Goal: Task Accomplishment & Management: Manage account settings

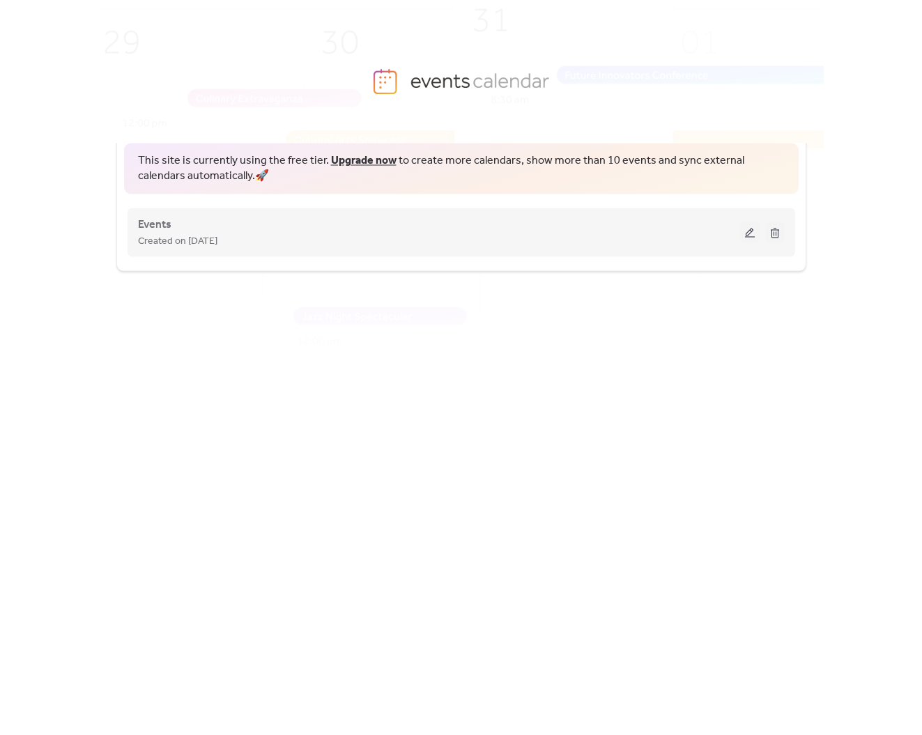
click at [192, 233] on span "Created on [DATE]" at bounding box center [177, 241] width 79 height 17
click at [746, 233] on button at bounding box center [750, 232] width 20 height 21
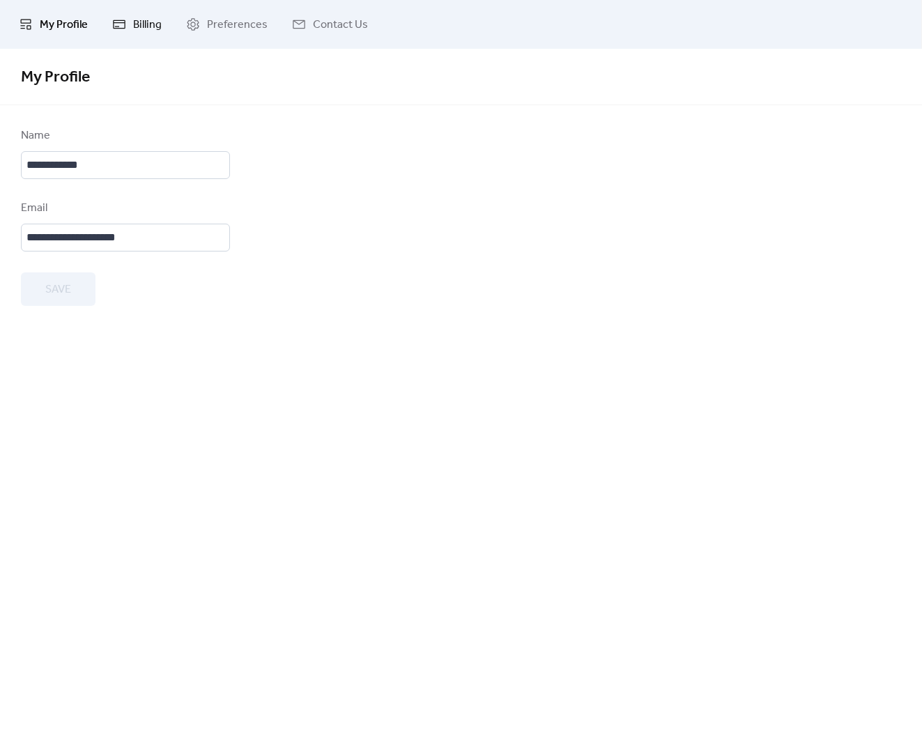
click at [162, 24] on link "Billing" at bounding box center [137, 25] width 70 height 38
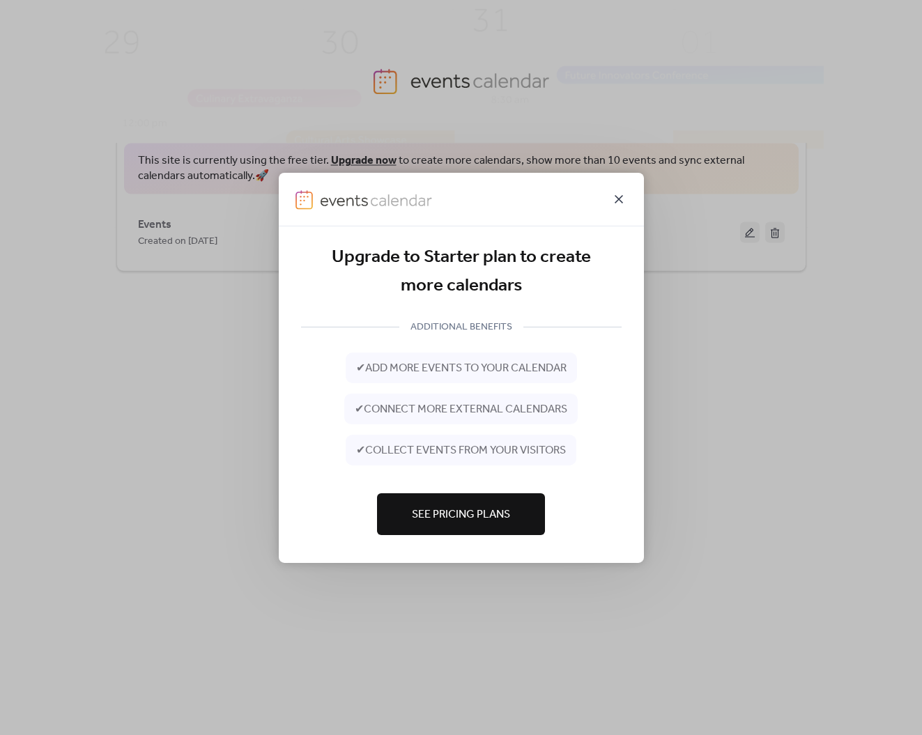
click at [617, 197] on icon at bounding box center [618, 198] width 8 height 8
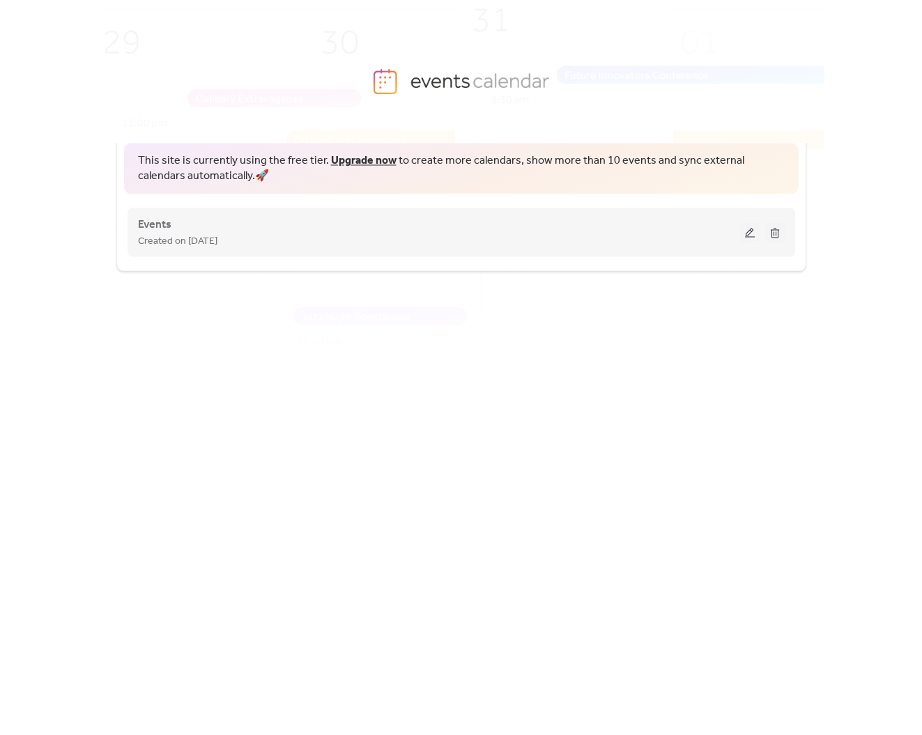
click at [751, 228] on button at bounding box center [750, 232] width 20 height 21
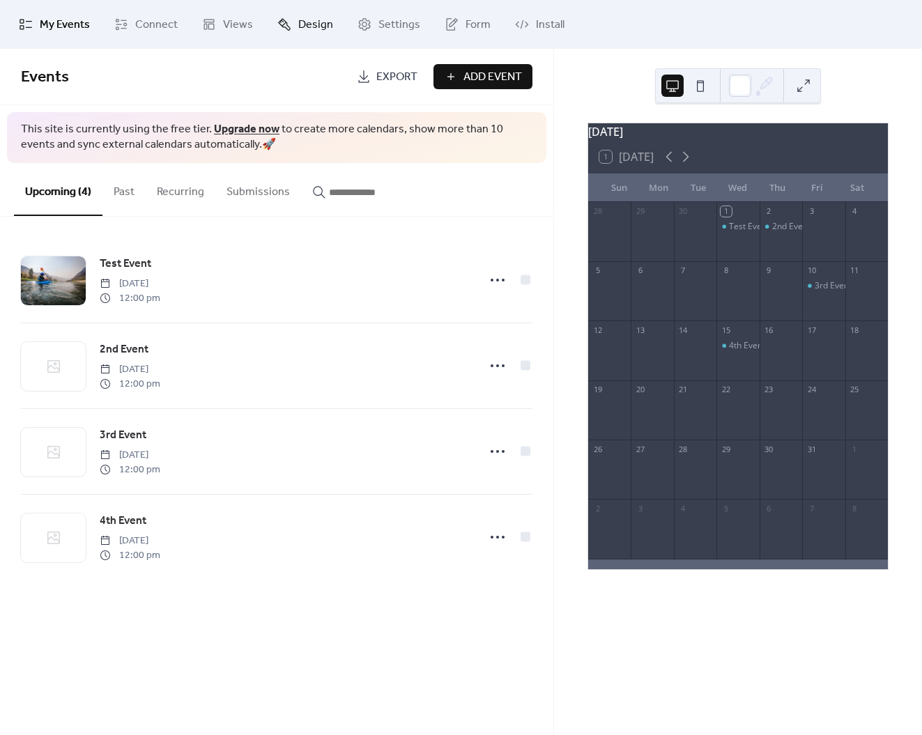
click at [299, 19] on span "Design" at bounding box center [315, 25] width 35 height 17
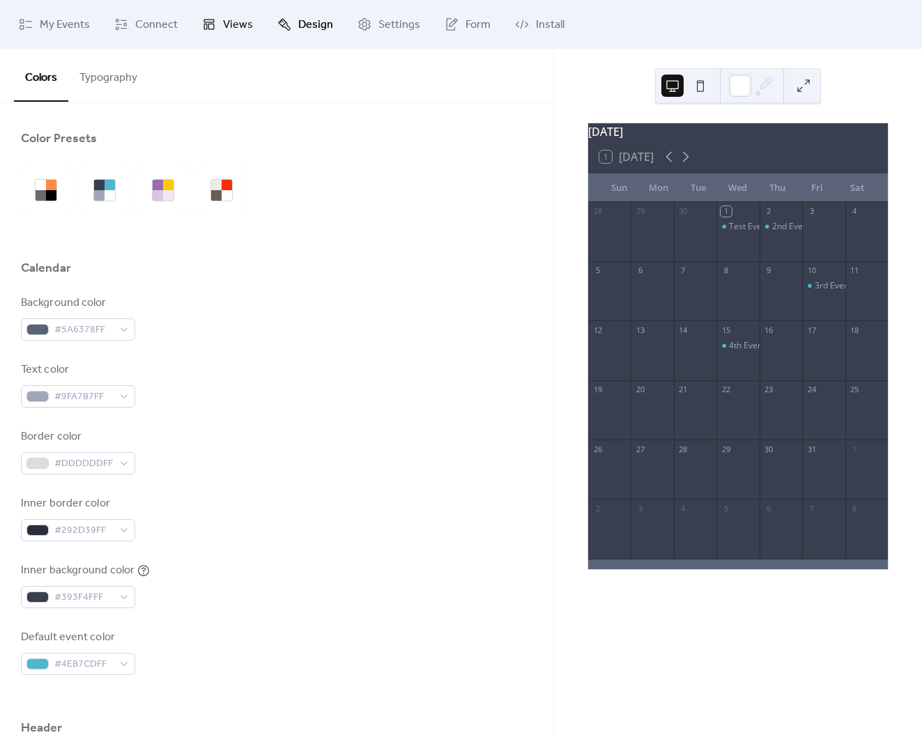
click at [249, 22] on span "Views" at bounding box center [238, 25] width 30 height 17
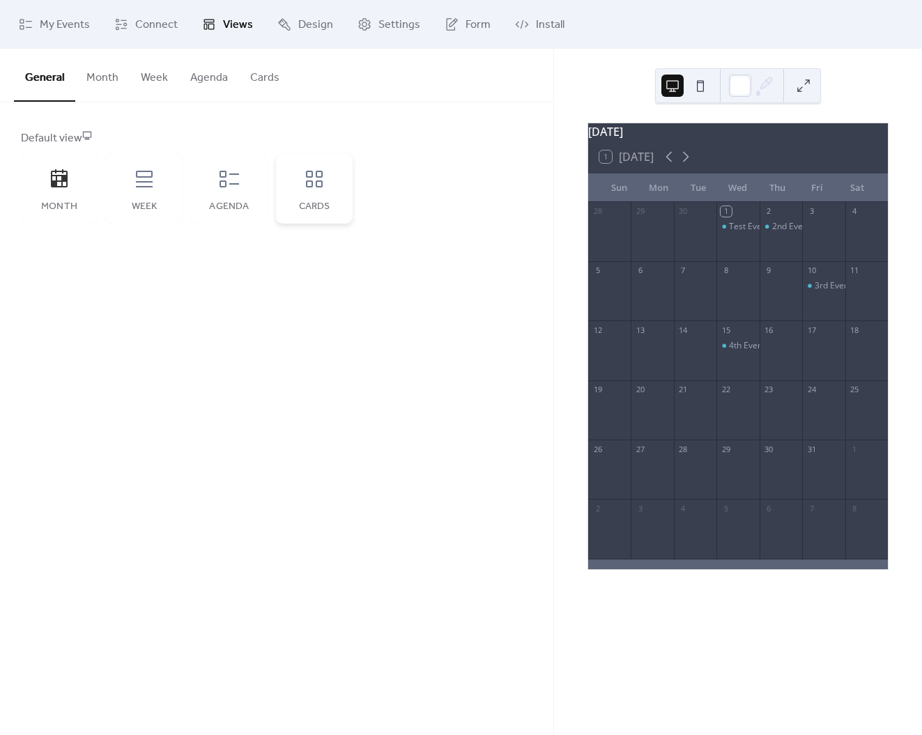
click at [313, 183] on icon at bounding box center [314, 179] width 22 height 22
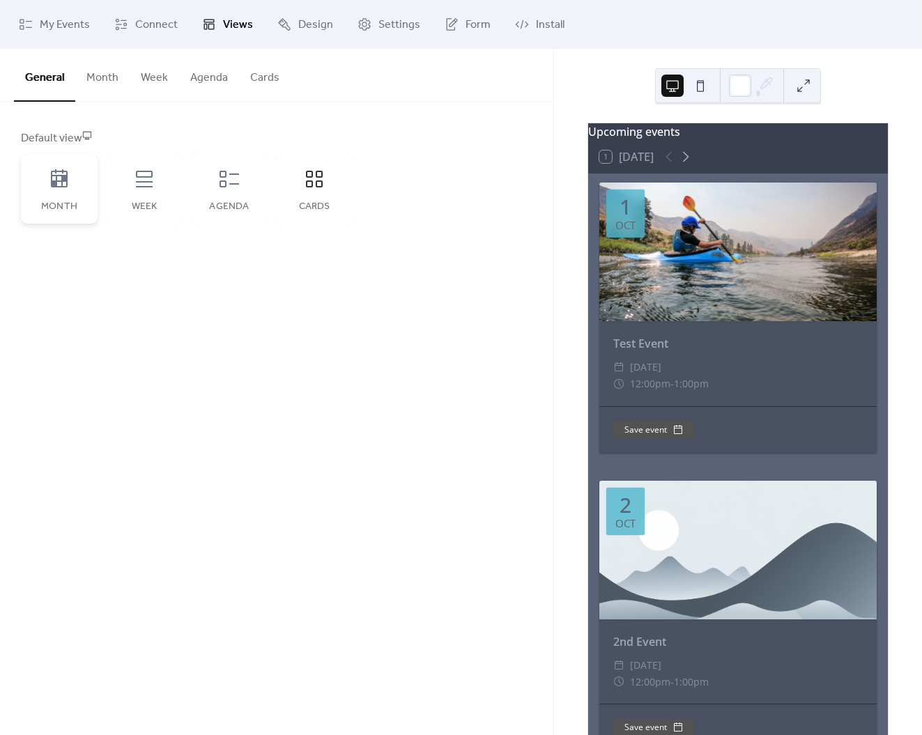
click at [72, 178] on div "Month" at bounding box center [59, 189] width 77 height 70
click at [331, 192] on div "Cards" at bounding box center [314, 189] width 77 height 70
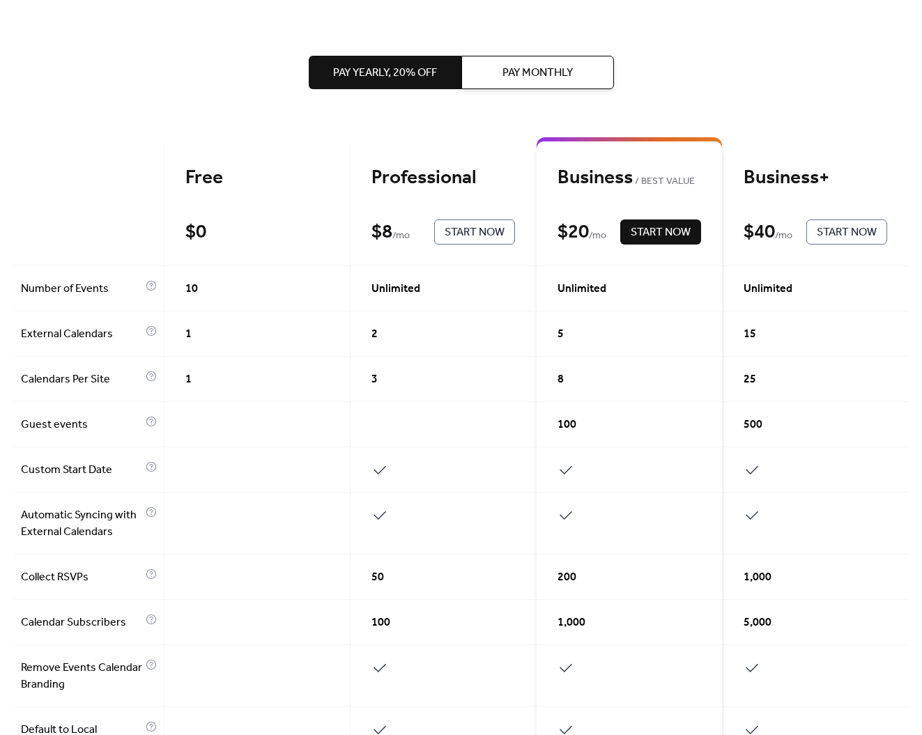
click at [498, 36] on div "Pay Yearly, 20% off Pay Monthly" at bounding box center [461, 72] width 305 height 145
click at [546, 61] on button "Pay Monthly" at bounding box center [537, 72] width 153 height 33
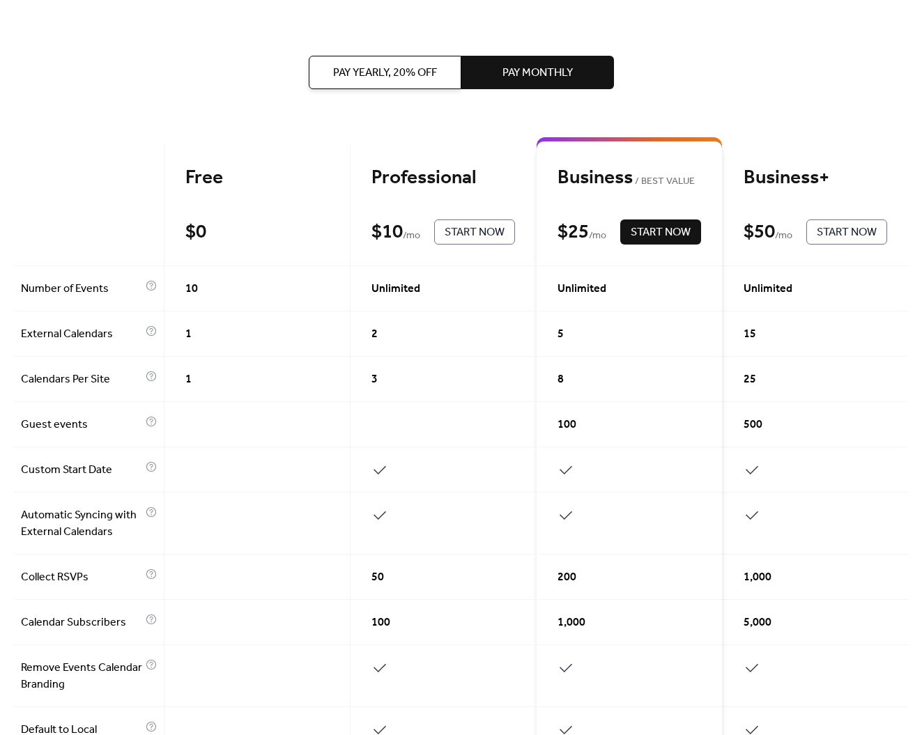
click at [637, 86] on div "Pay Yearly, 20% off Pay Monthly Free $ 0 Start Now Professional $ 10 / mo Start…" at bounding box center [461, 601] width 894 height 1202
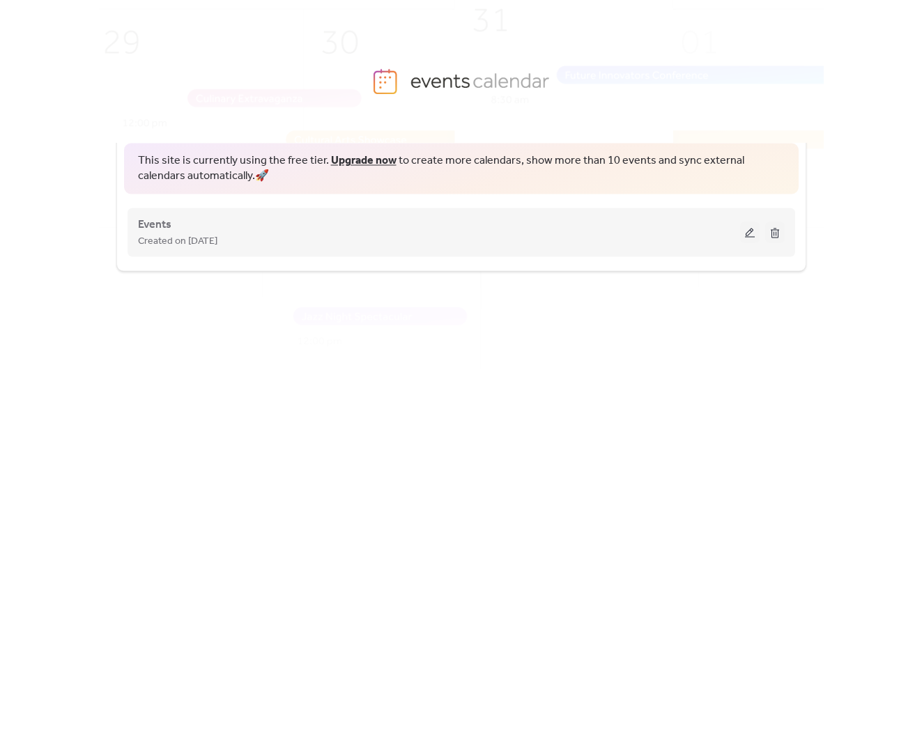
click at [743, 226] on button at bounding box center [750, 232] width 20 height 21
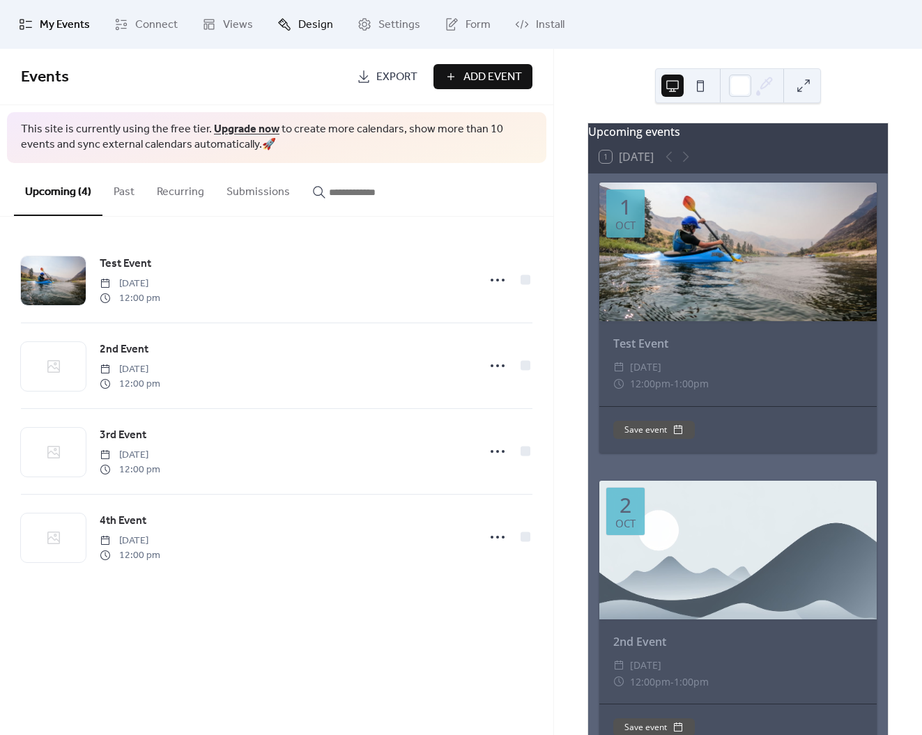
click at [306, 22] on span "Design" at bounding box center [315, 25] width 35 height 17
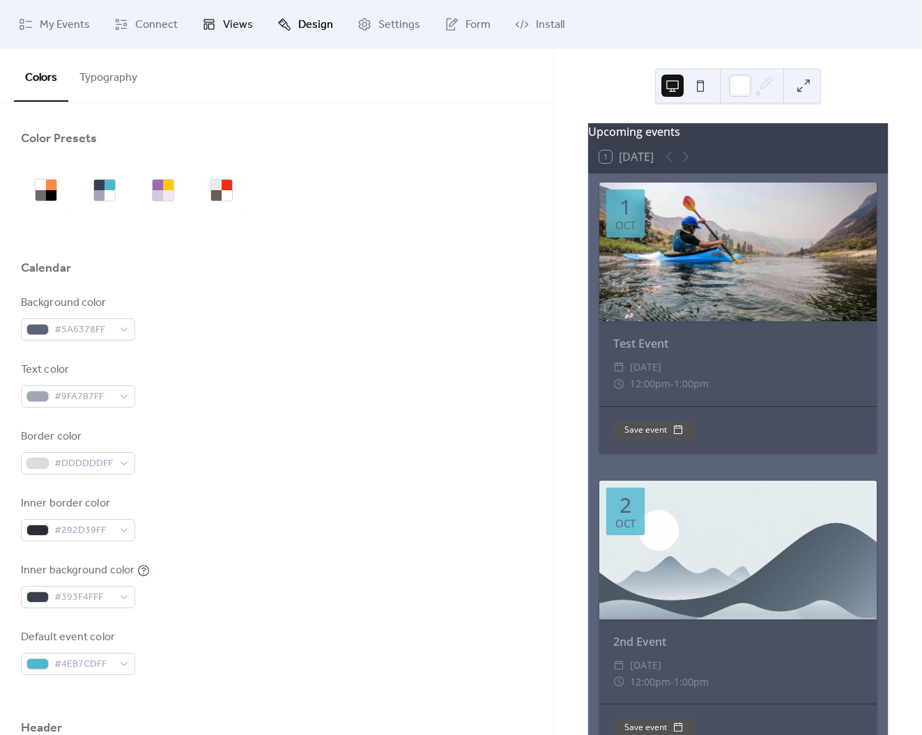
click at [239, 24] on span "Views" at bounding box center [238, 25] width 30 height 17
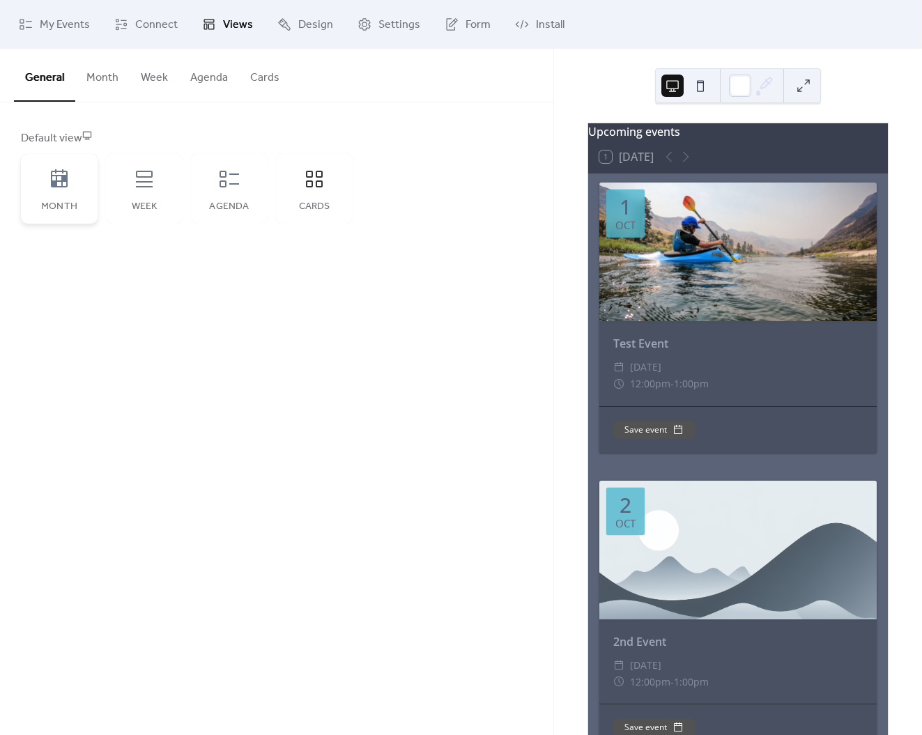
click at [55, 178] on icon at bounding box center [59, 179] width 22 height 22
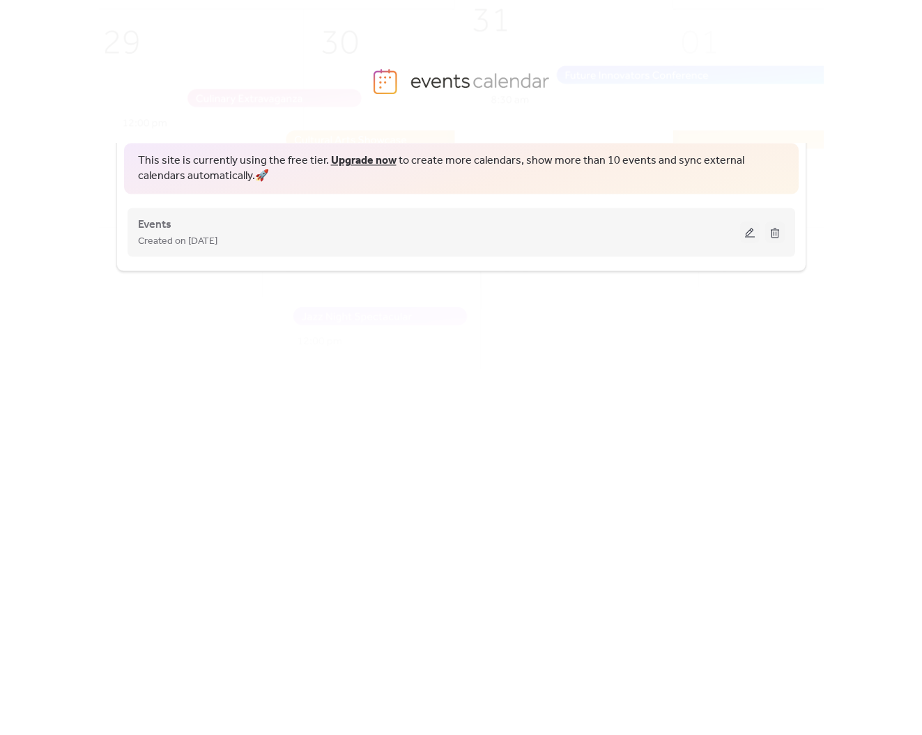
click at [751, 235] on button at bounding box center [750, 232] width 20 height 21
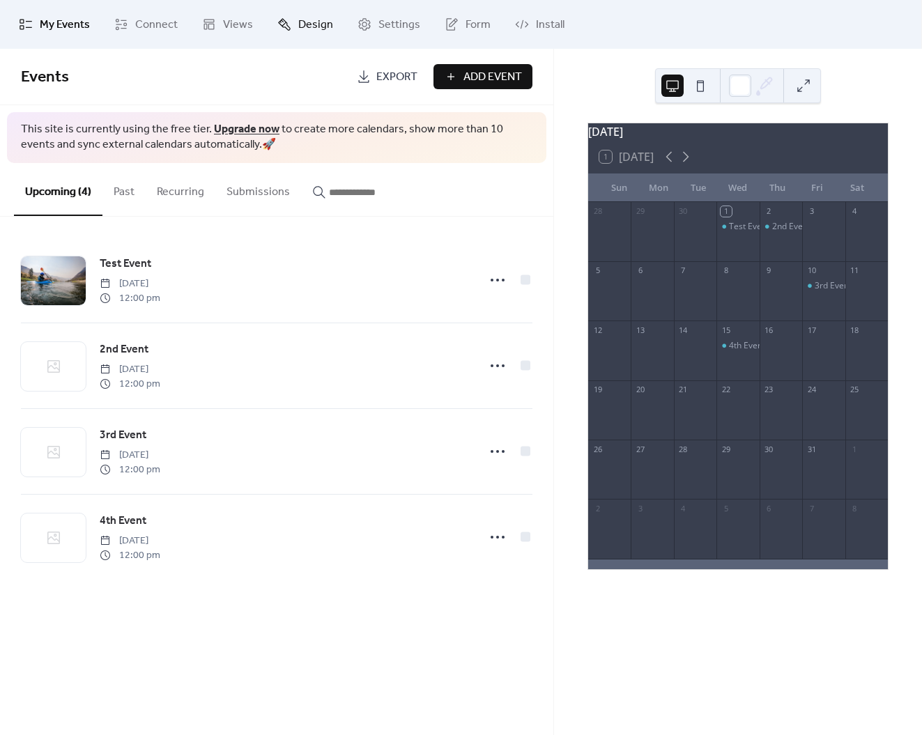
click at [304, 22] on span "Design" at bounding box center [315, 25] width 35 height 17
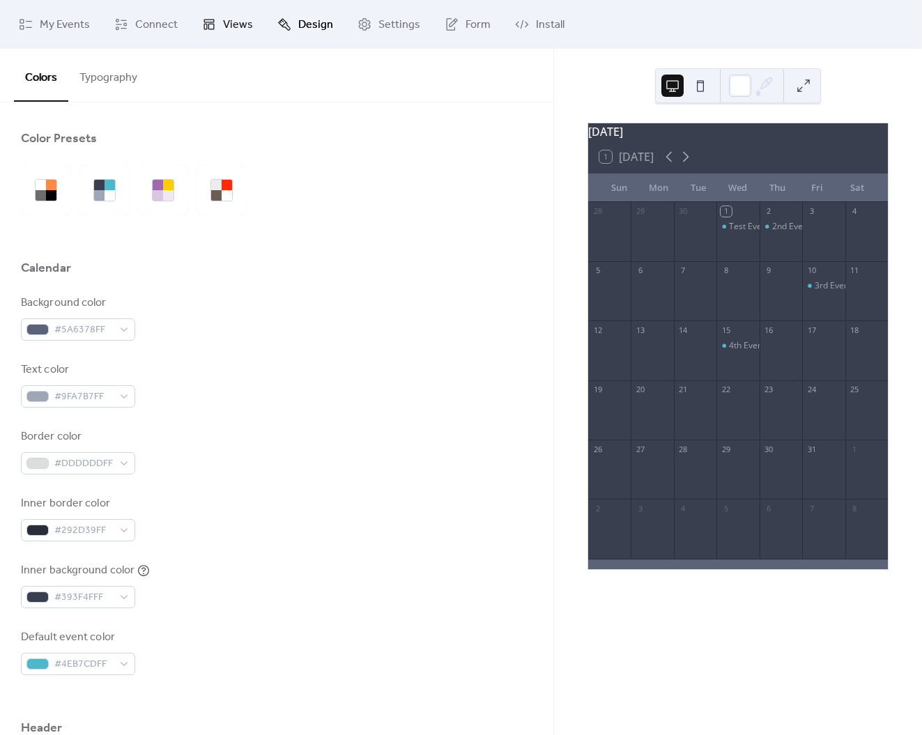
click at [238, 24] on span "Views" at bounding box center [238, 25] width 30 height 17
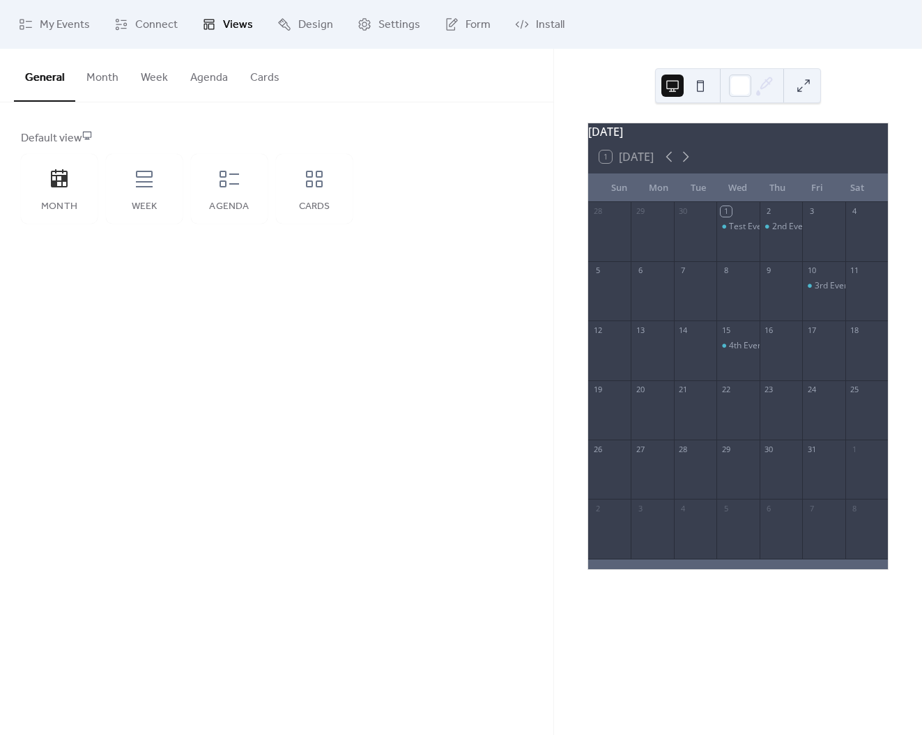
drag, startPoint x: 243, startPoint y: 447, endPoint x: 240, endPoint y: 437, distance: 11.0
click at [241, 443] on div "General Month Week Agenda Cards Default view Month Week Agenda Cards Disabled 🔒…" at bounding box center [276, 392] width 553 height 686
click at [63, 24] on span "My Events" at bounding box center [65, 25] width 50 height 17
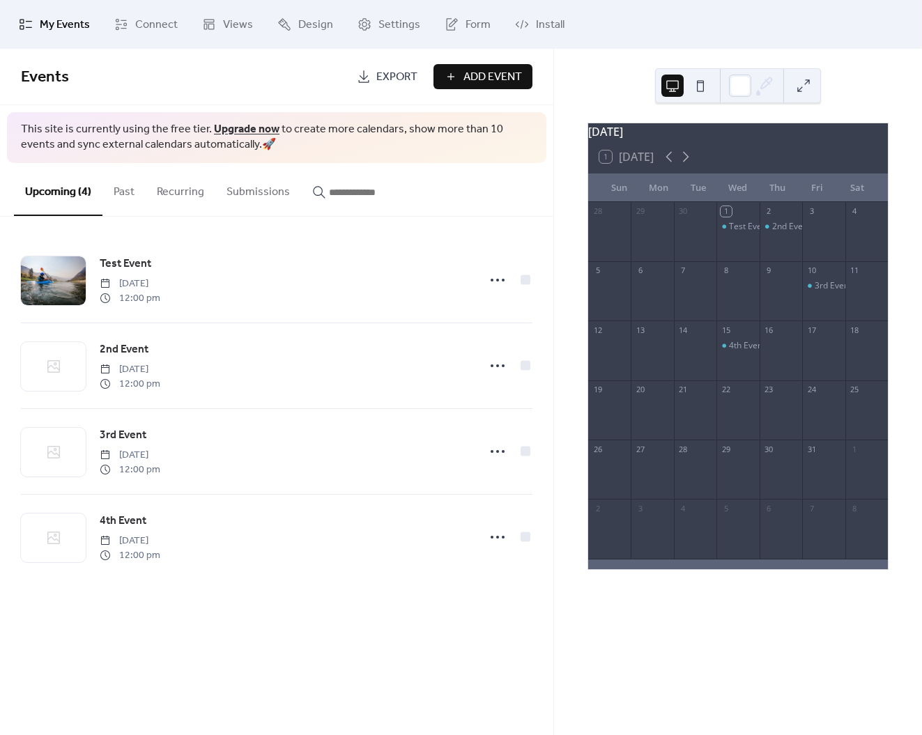
click at [238, 96] on div "Events Export Add Event" at bounding box center [276, 77] width 553 height 56
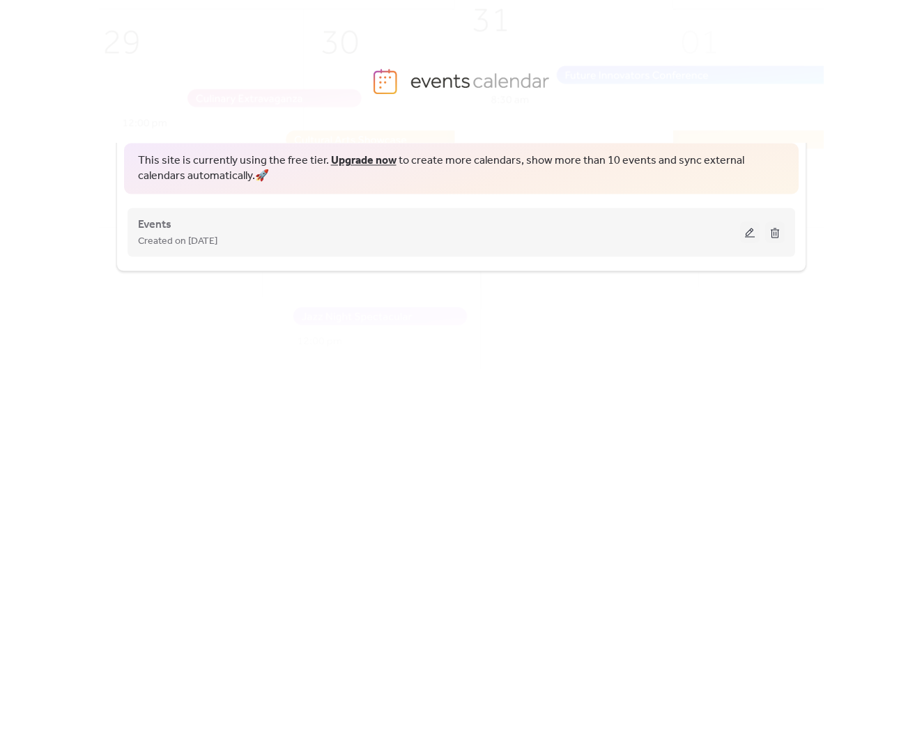
click at [741, 235] on button at bounding box center [750, 232] width 20 height 21
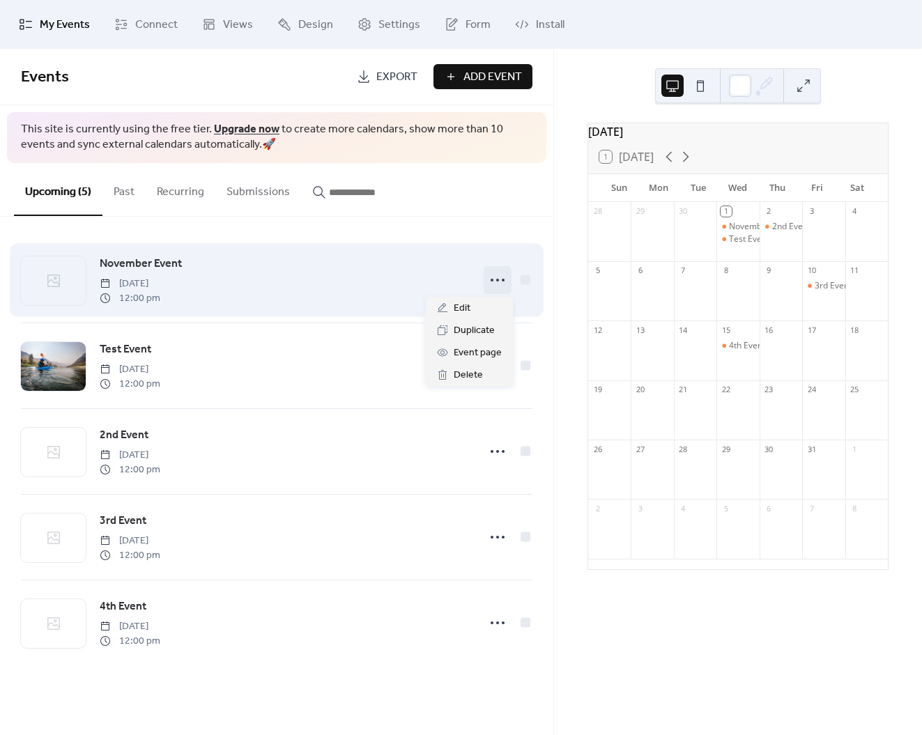
click at [496, 280] on circle at bounding box center [497, 280] width 3 height 3
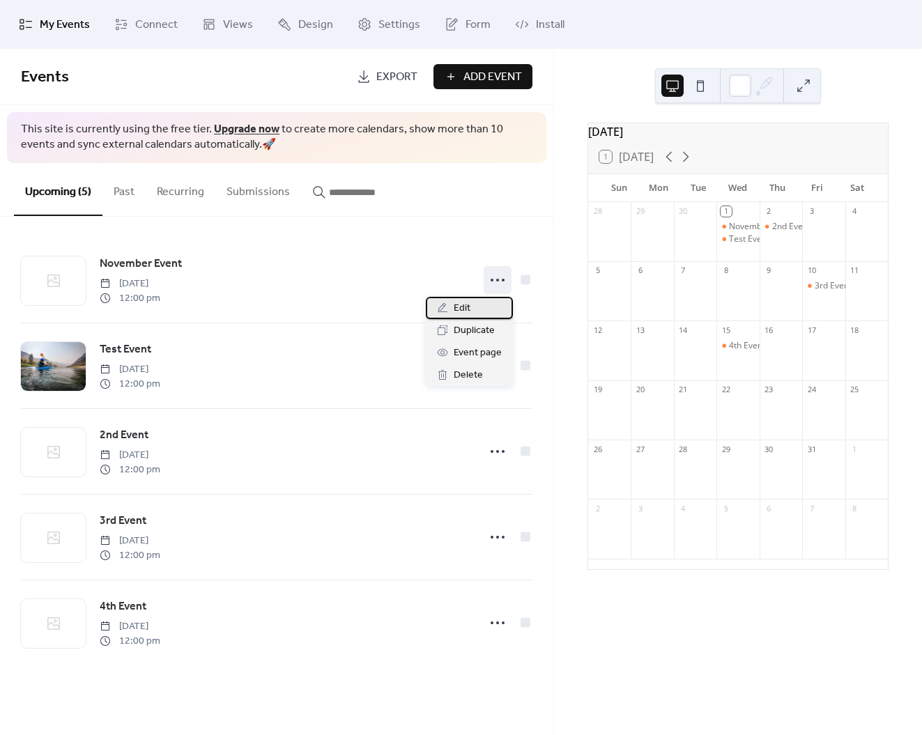
click at [473, 307] on div "Edit" at bounding box center [469, 308] width 87 height 22
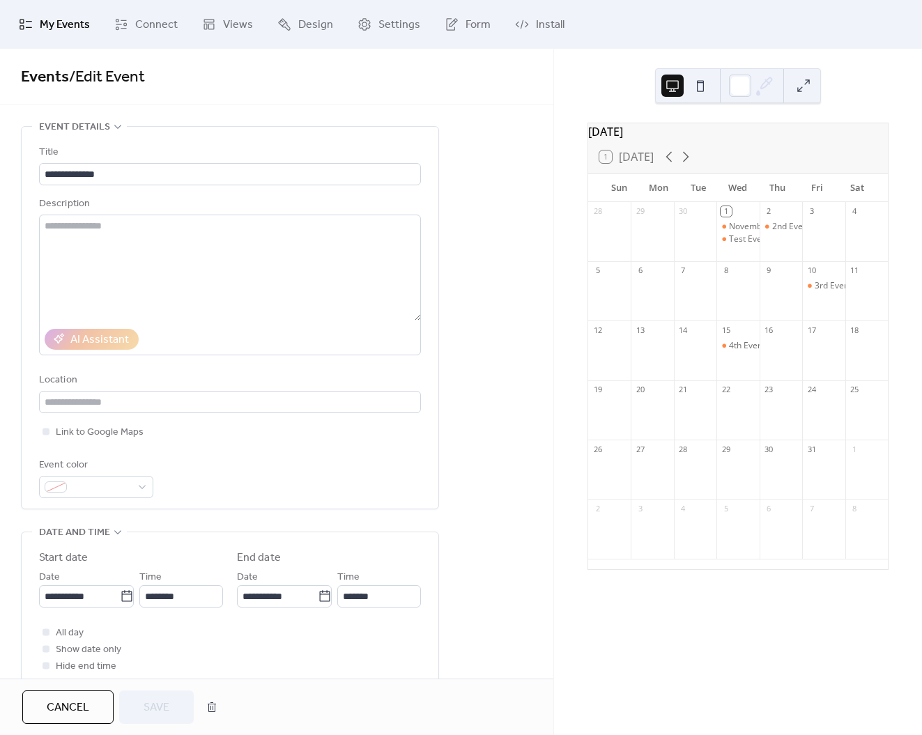
click at [52, 20] on span "My Events" at bounding box center [65, 25] width 50 height 17
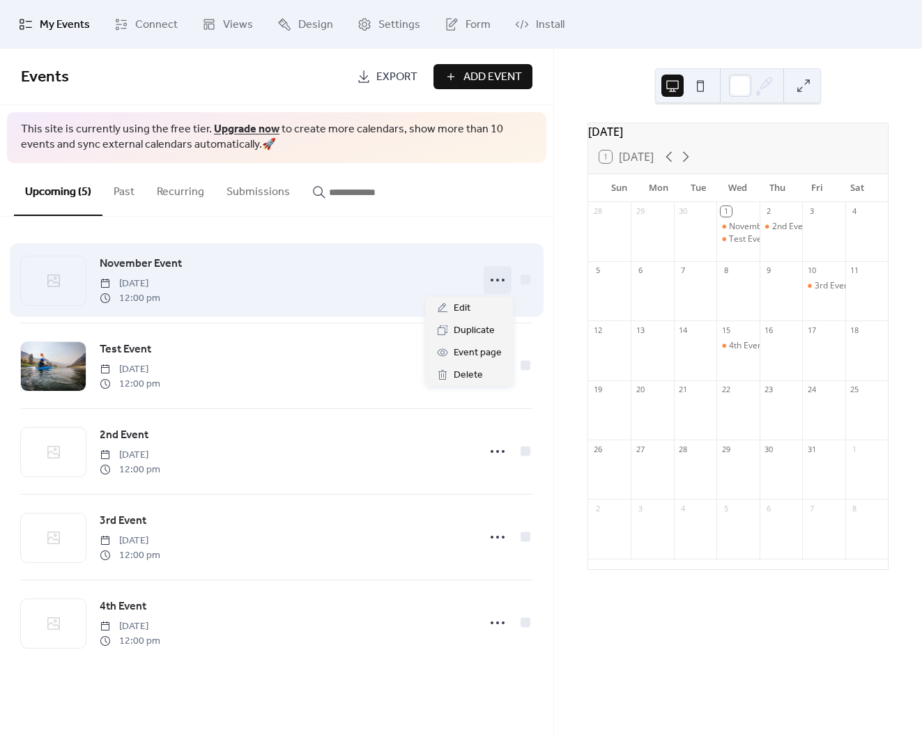
click at [496, 280] on circle at bounding box center [497, 280] width 3 height 3
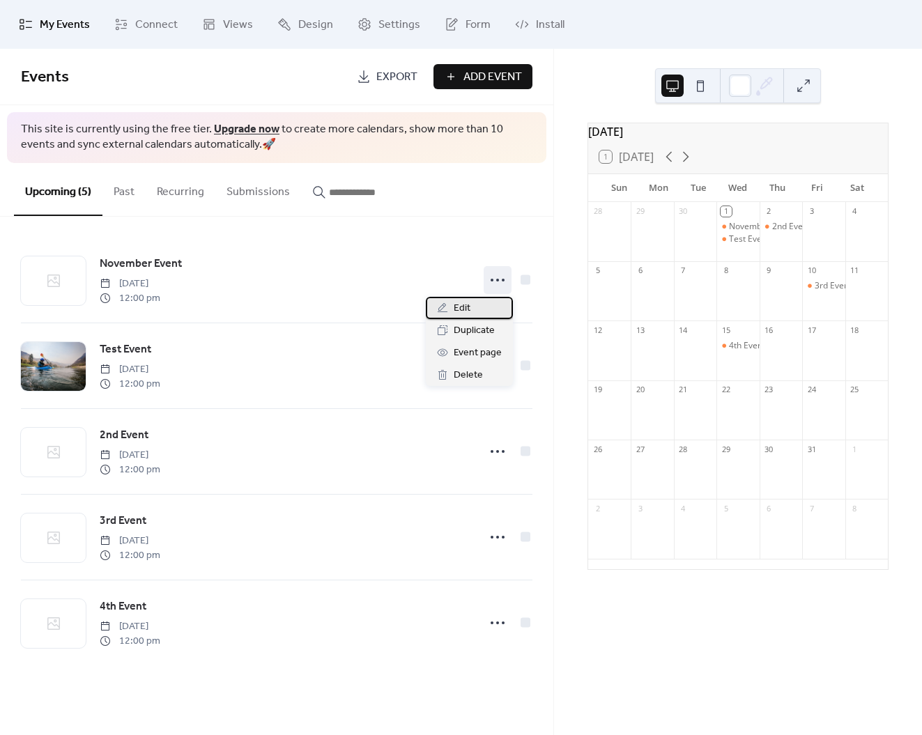
click at [487, 309] on div "Edit" at bounding box center [469, 308] width 87 height 22
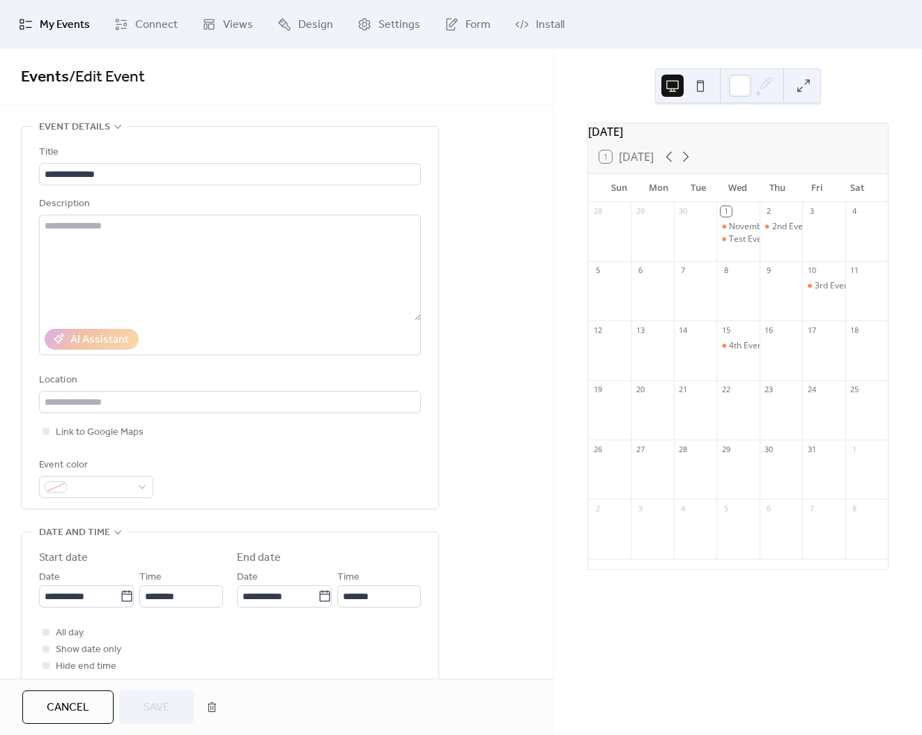
click at [61, 24] on span "My Events" at bounding box center [65, 25] width 50 height 17
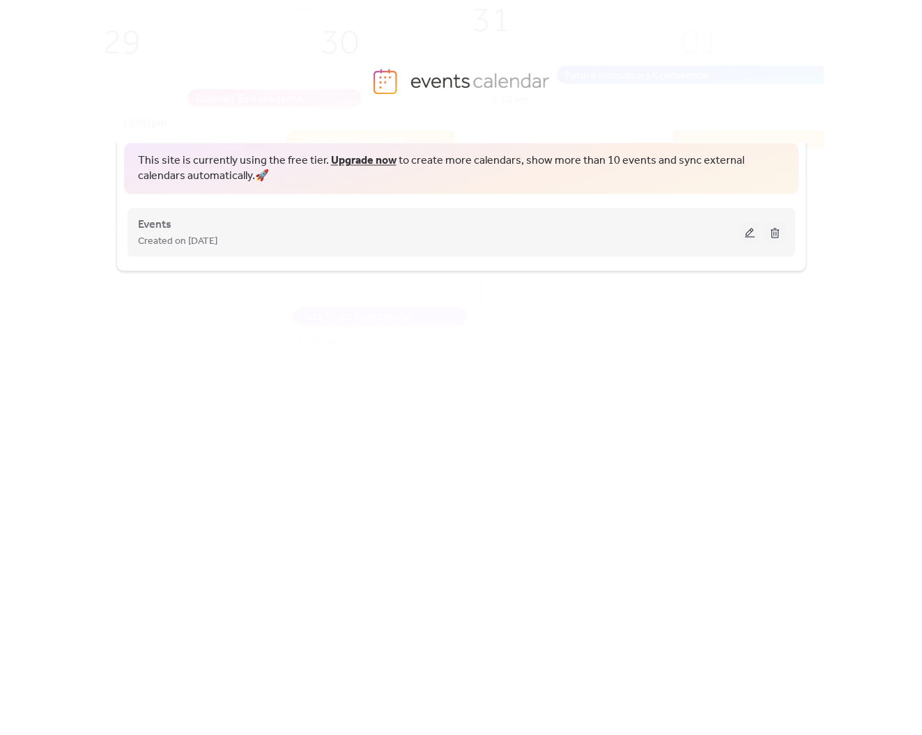
click at [750, 238] on button at bounding box center [750, 232] width 20 height 21
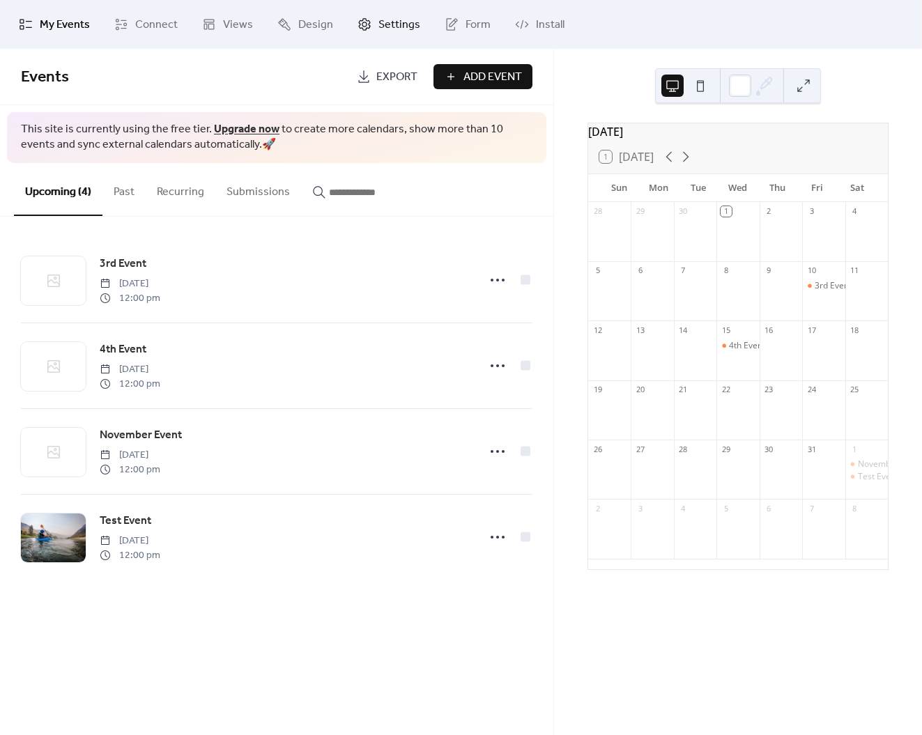
click at [391, 33] on span "Settings" at bounding box center [399, 25] width 42 height 17
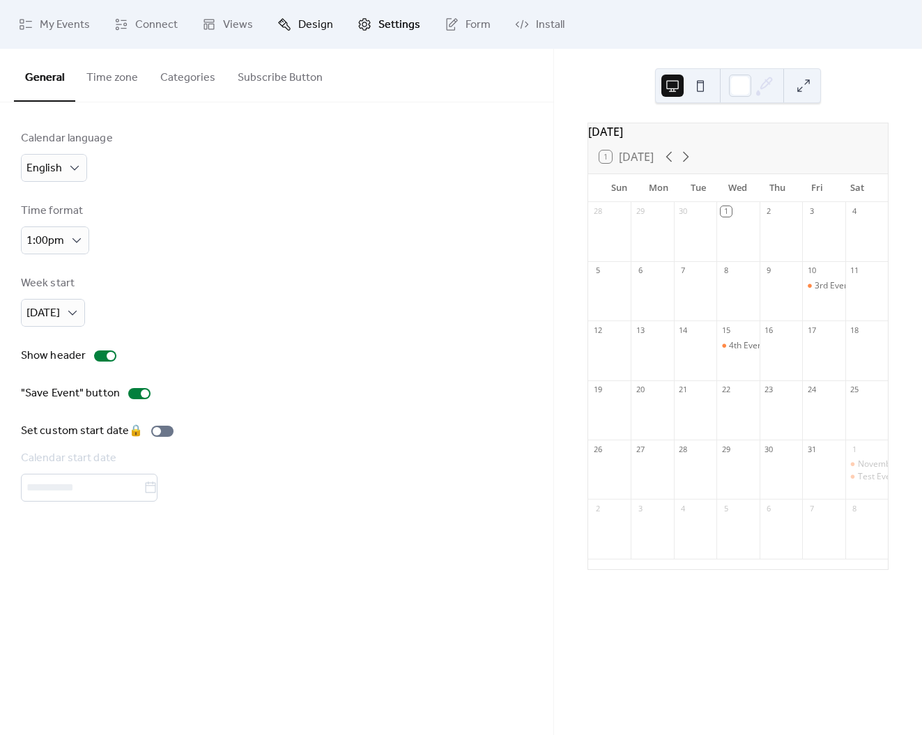
click at [302, 26] on span "Design" at bounding box center [315, 25] width 35 height 17
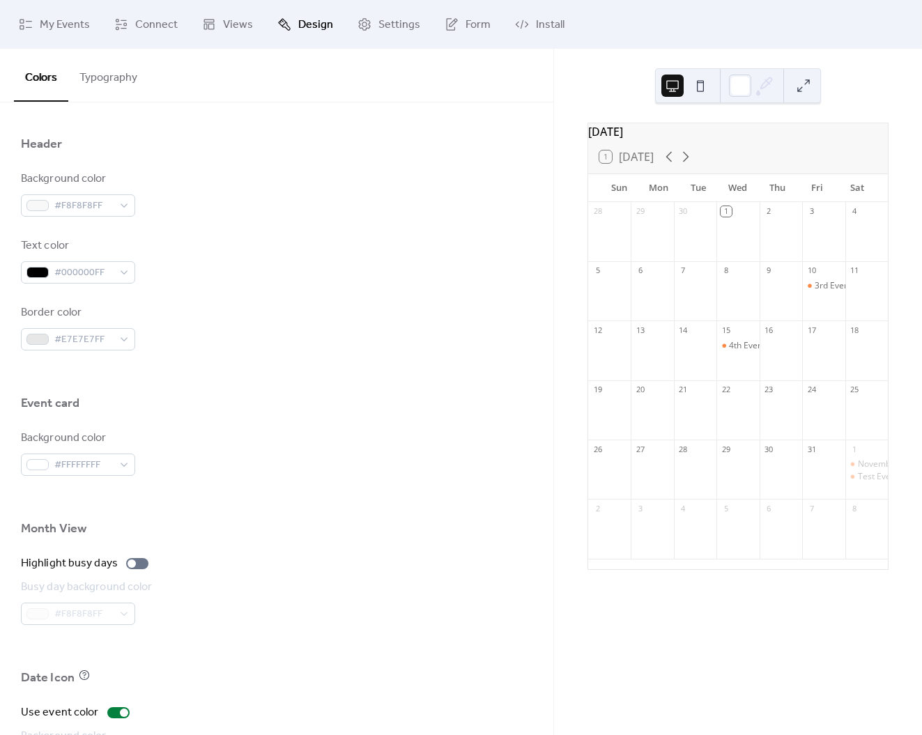
scroll to position [718, 0]
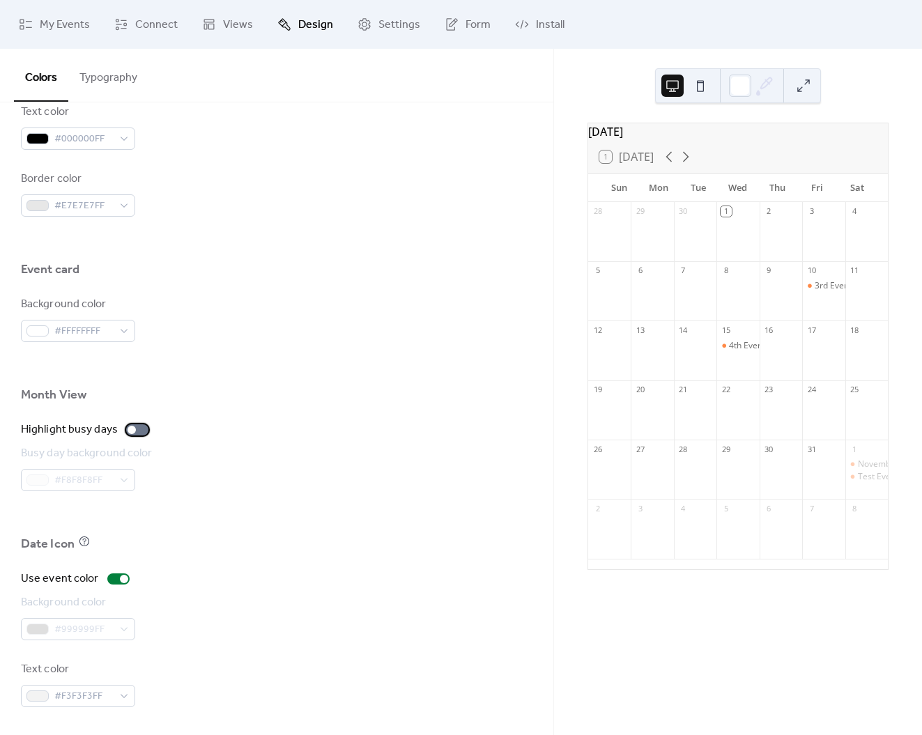
click at [134, 430] on div at bounding box center [137, 429] width 22 height 11
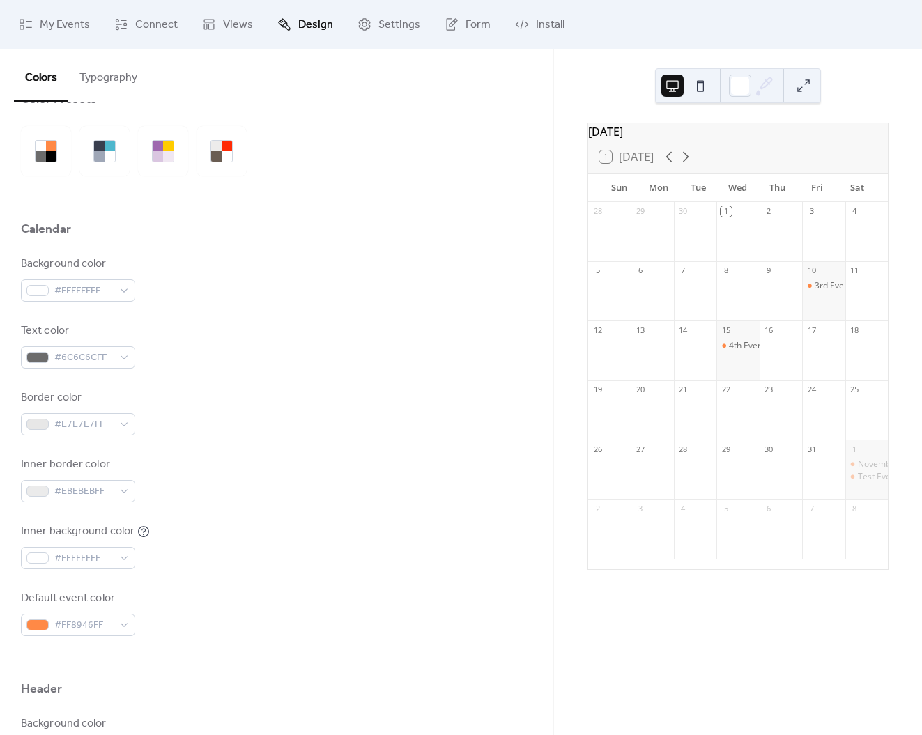
scroll to position [0, 0]
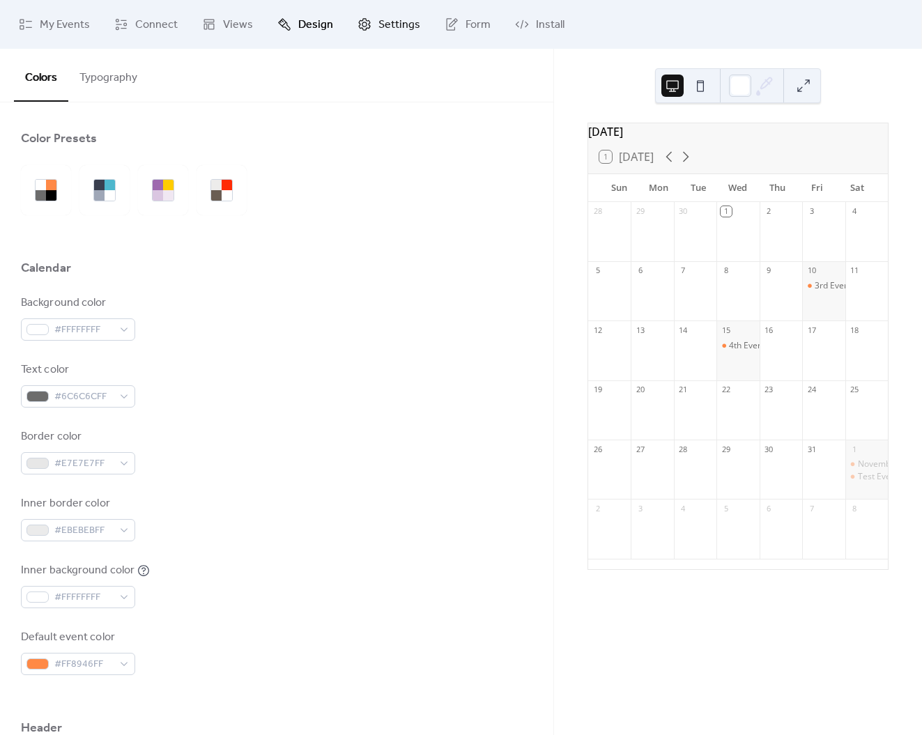
click at [382, 26] on span "Settings" at bounding box center [399, 25] width 42 height 17
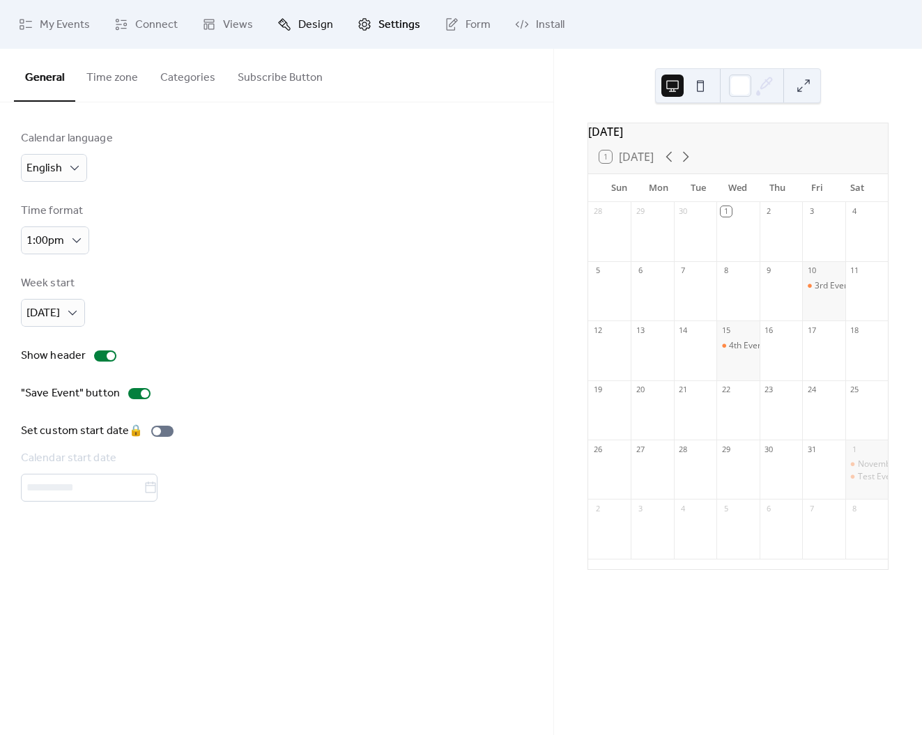
click at [313, 24] on span "Design" at bounding box center [315, 25] width 35 height 17
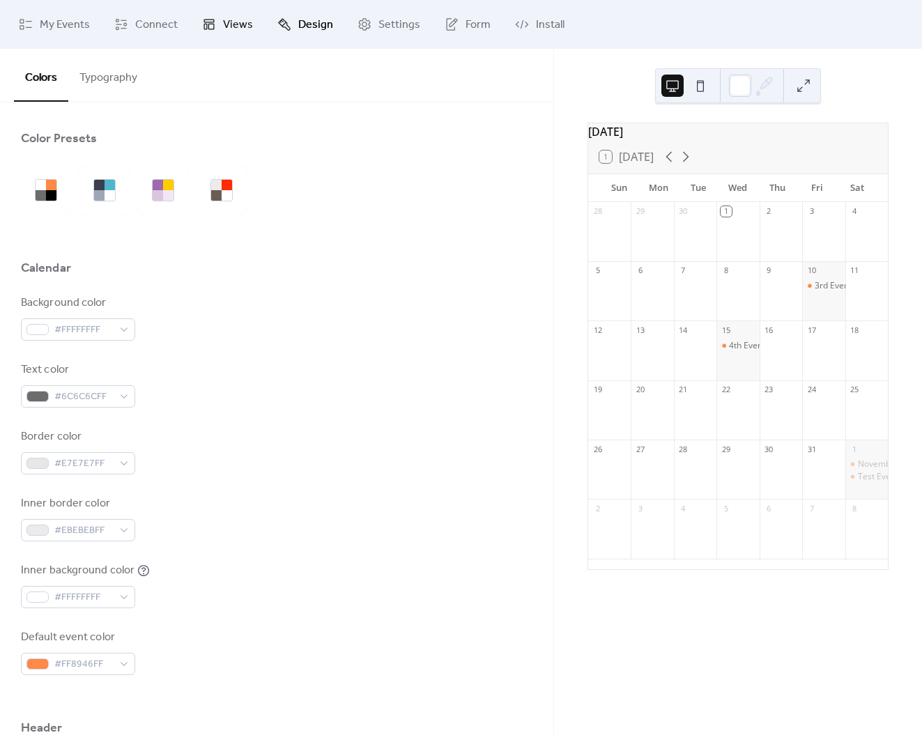
click at [230, 24] on span "Views" at bounding box center [238, 25] width 30 height 17
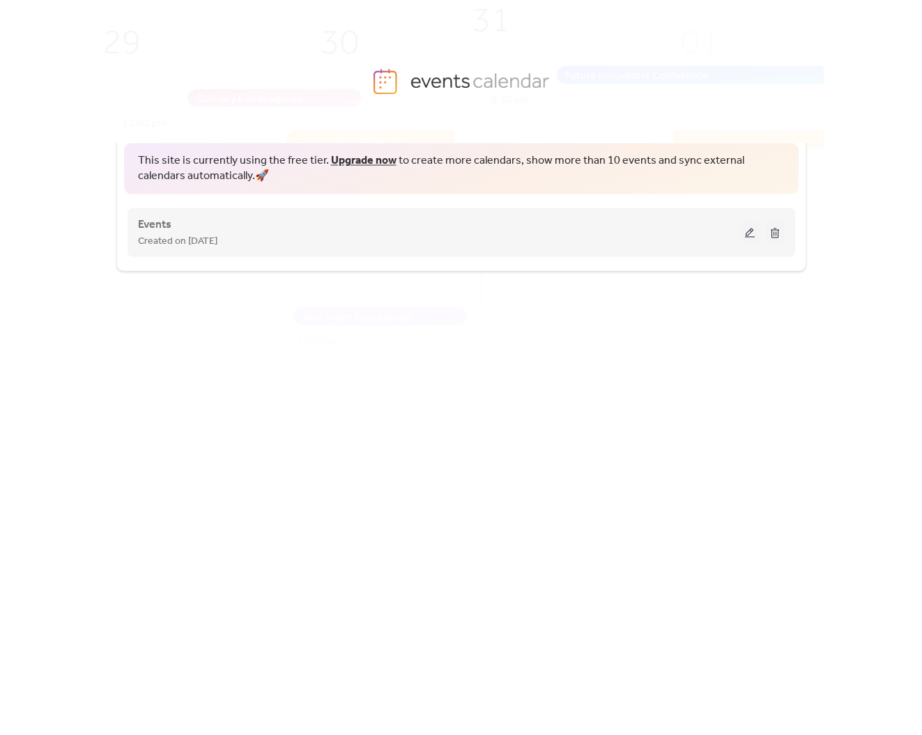
click at [746, 231] on button at bounding box center [750, 232] width 20 height 21
